Goal: Information Seeking & Learning: Learn about a topic

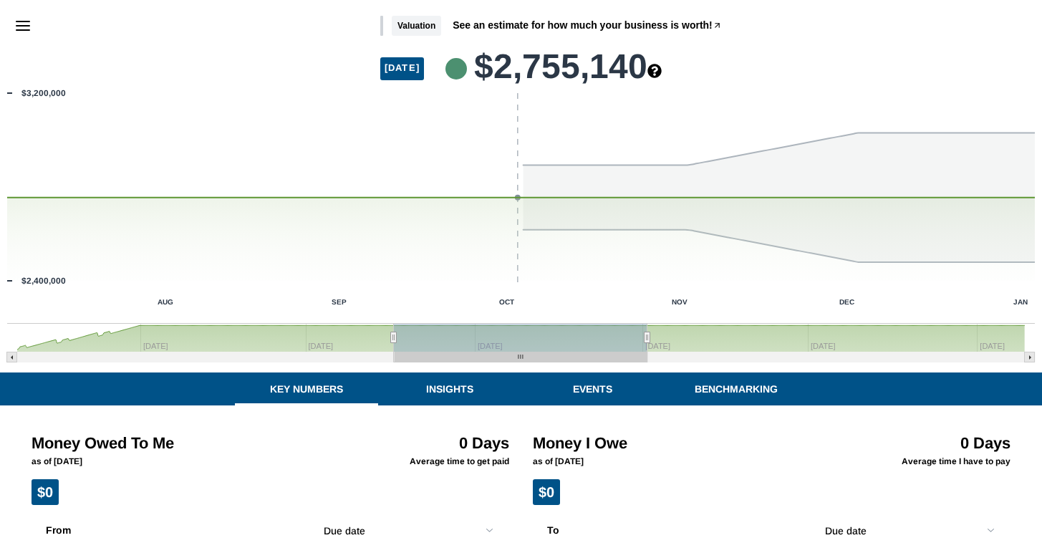
click at [18, 26] on line "Menu" at bounding box center [22, 26] width 13 height 0
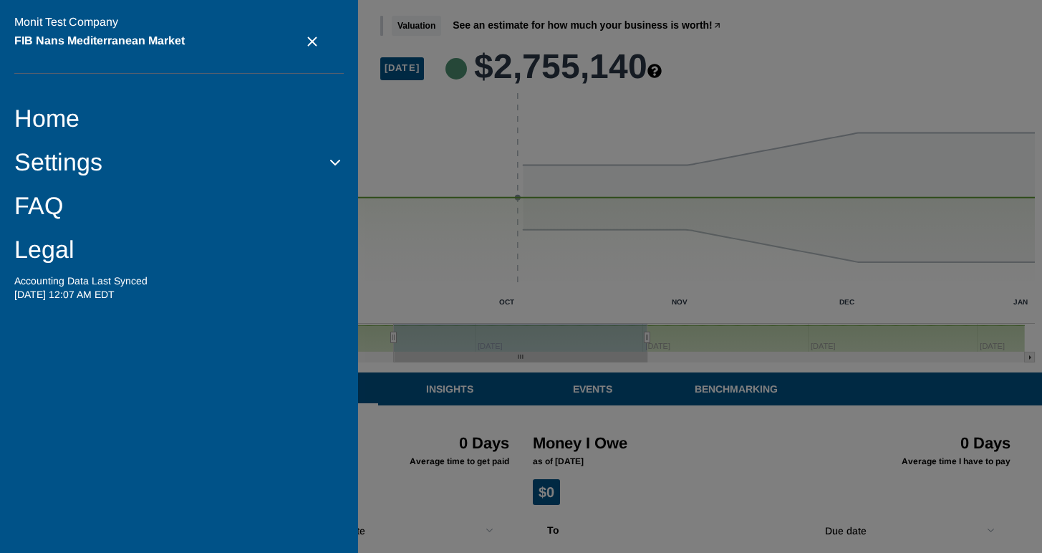
click at [43, 244] on link "Legal" at bounding box center [178, 249] width 329 height 29
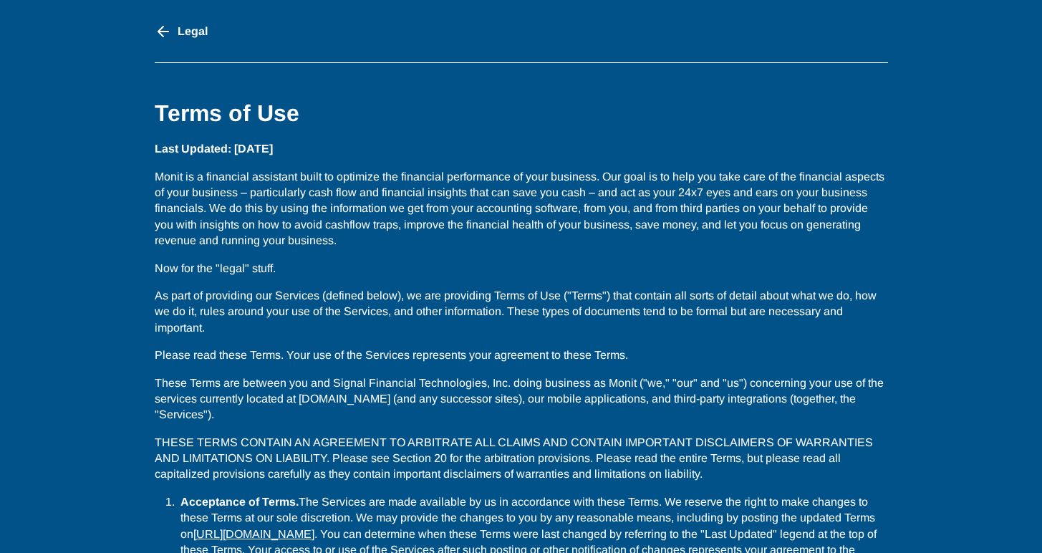
click at [167, 34] on icon "go back" at bounding box center [163, 31] width 17 height 17
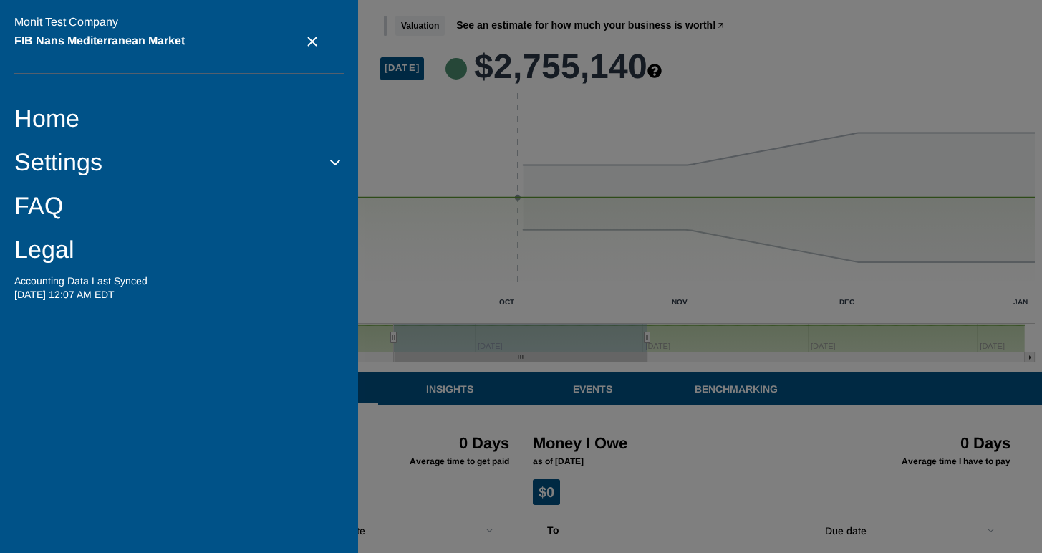
click at [42, 257] on link "Legal" at bounding box center [178, 249] width 329 height 29
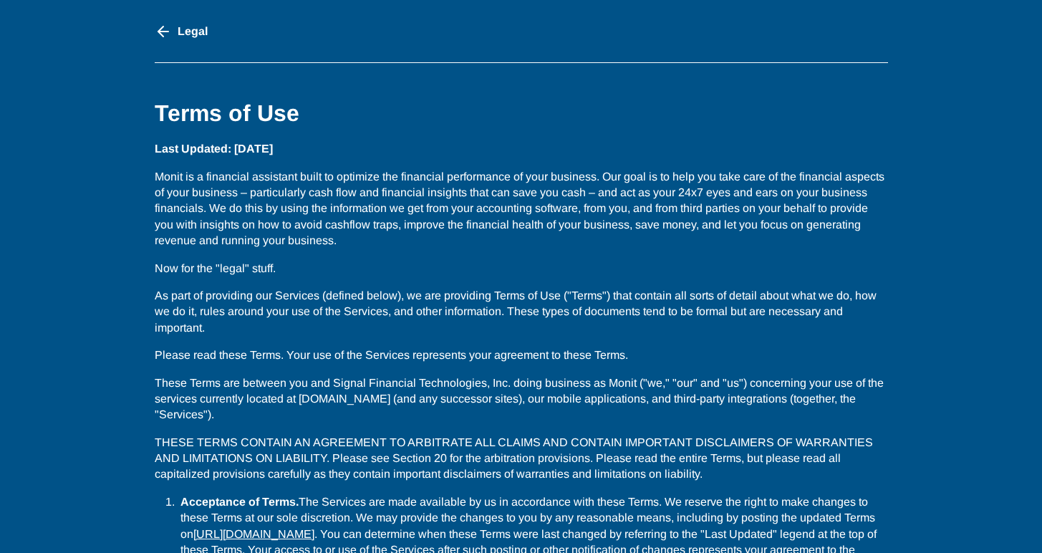
click at [157, 31] on icon "go back" at bounding box center [163, 31] width 17 height 17
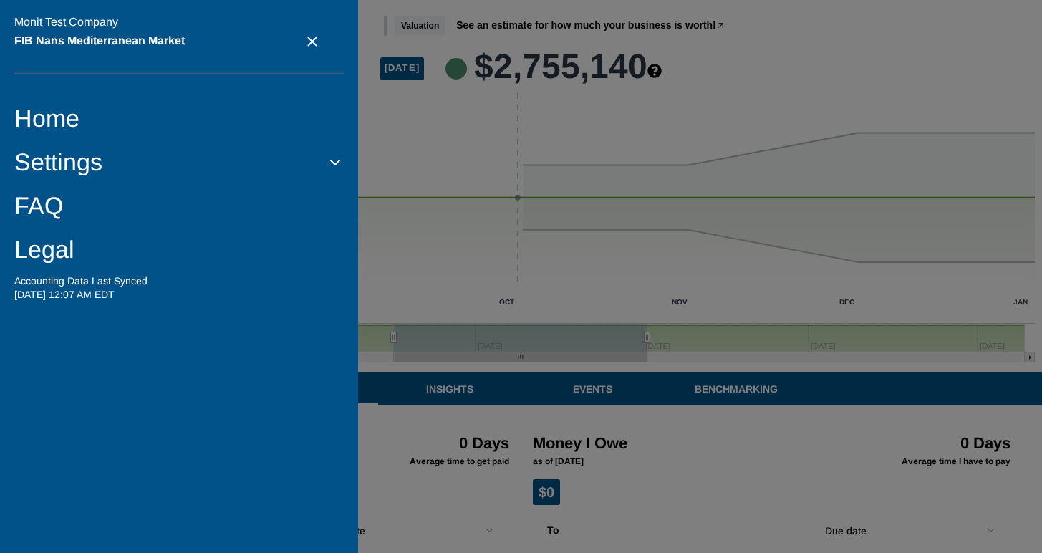
click at [47, 206] on link "FAQ" at bounding box center [178, 205] width 329 height 29
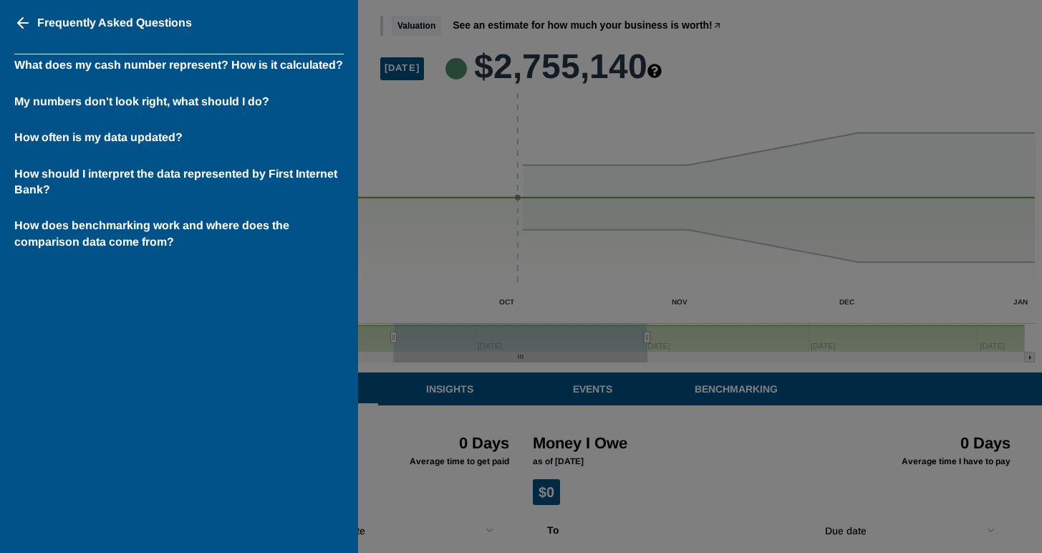
click at [17, 24] on icon "go back" at bounding box center [22, 22] width 17 height 17
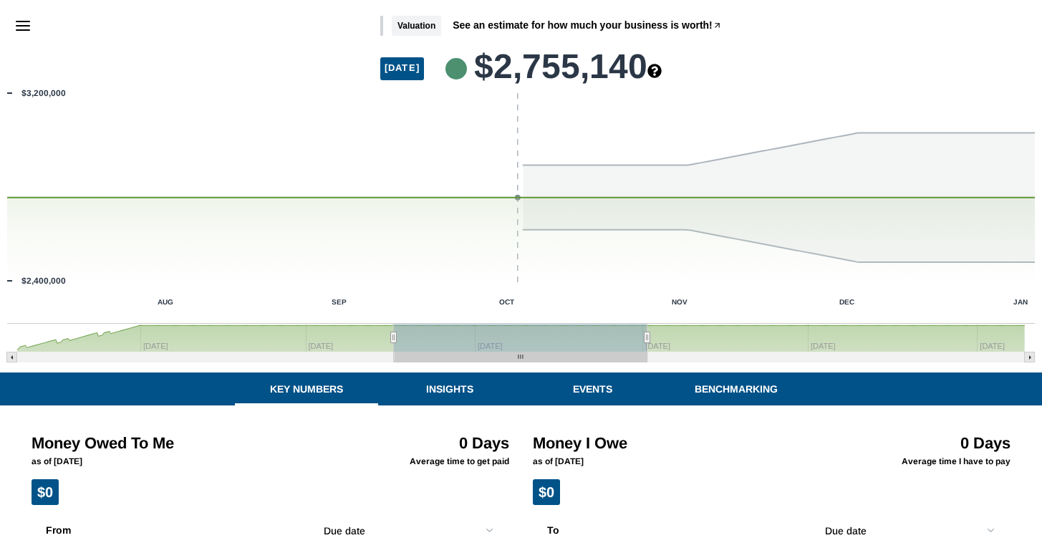
click at [19, 26] on line "Menu" at bounding box center [22, 26] width 13 height 0
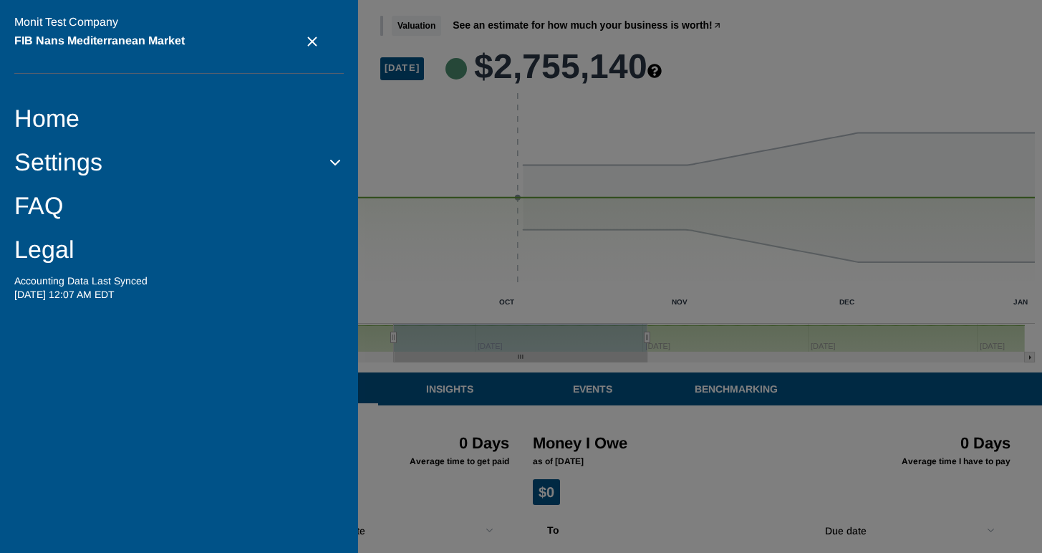
click at [37, 244] on link "Legal" at bounding box center [178, 249] width 329 height 29
